Goal: Transaction & Acquisition: Download file/media

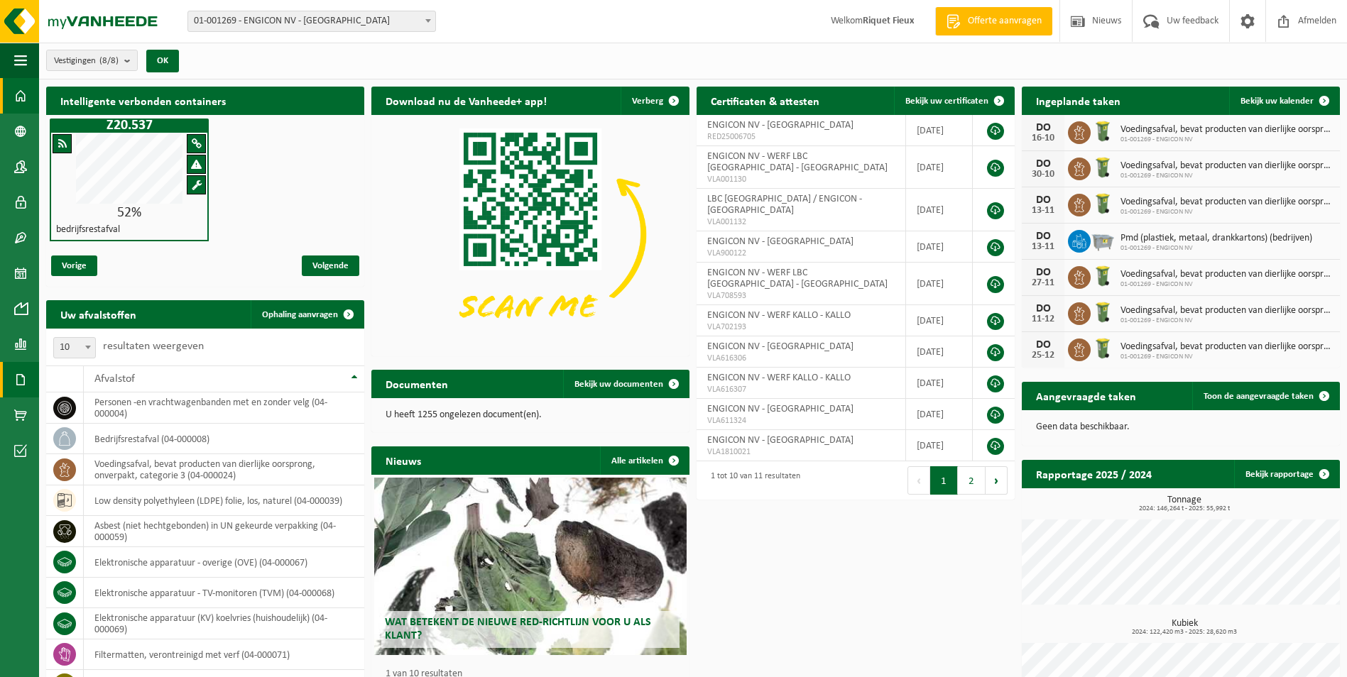
click at [16, 396] on span at bounding box center [20, 380] width 13 height 36
click at [129, 381] on link "Facturen" at bounding box center [98, 379] width 111 height 27
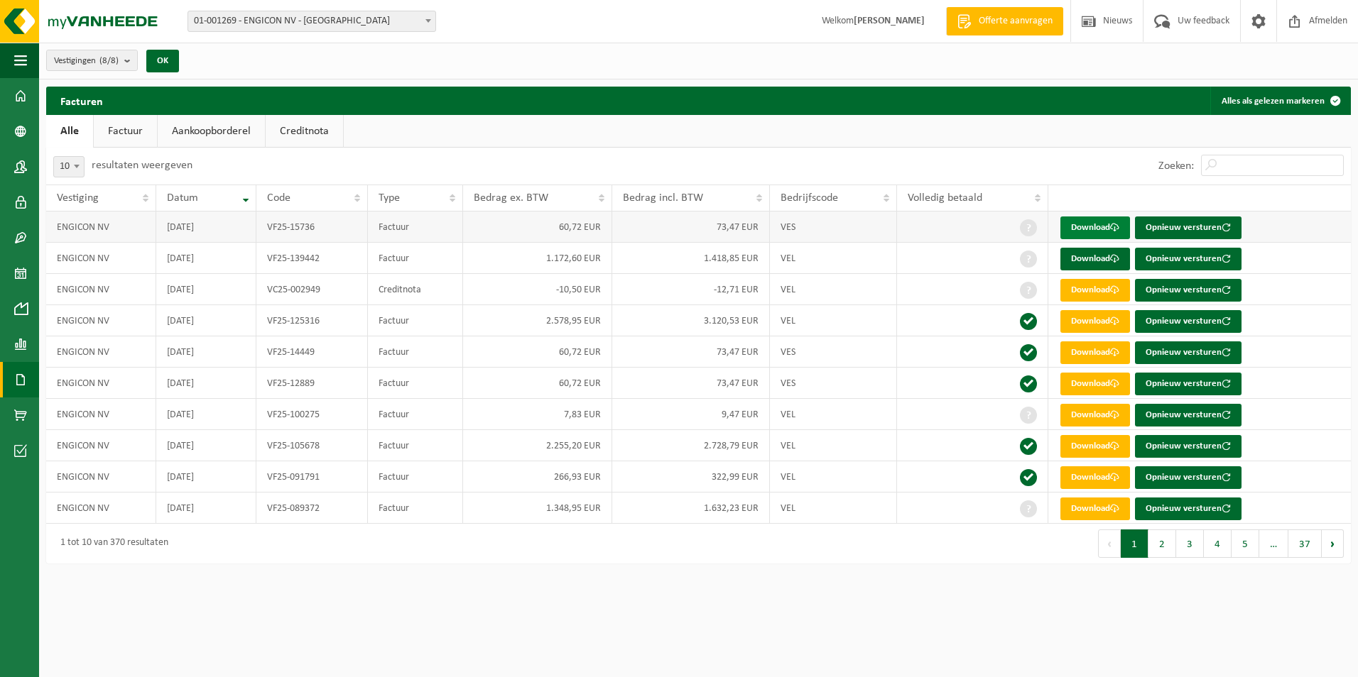
click at [1089, 224] on link "Download" at bounding box center [1095, 228] width 70 height 23
click at [1109, 265] on link "Download" at bounding box center [1095, 259] width 70 height 23
